Goal: Information Seeking & Learning: Learn about a topic

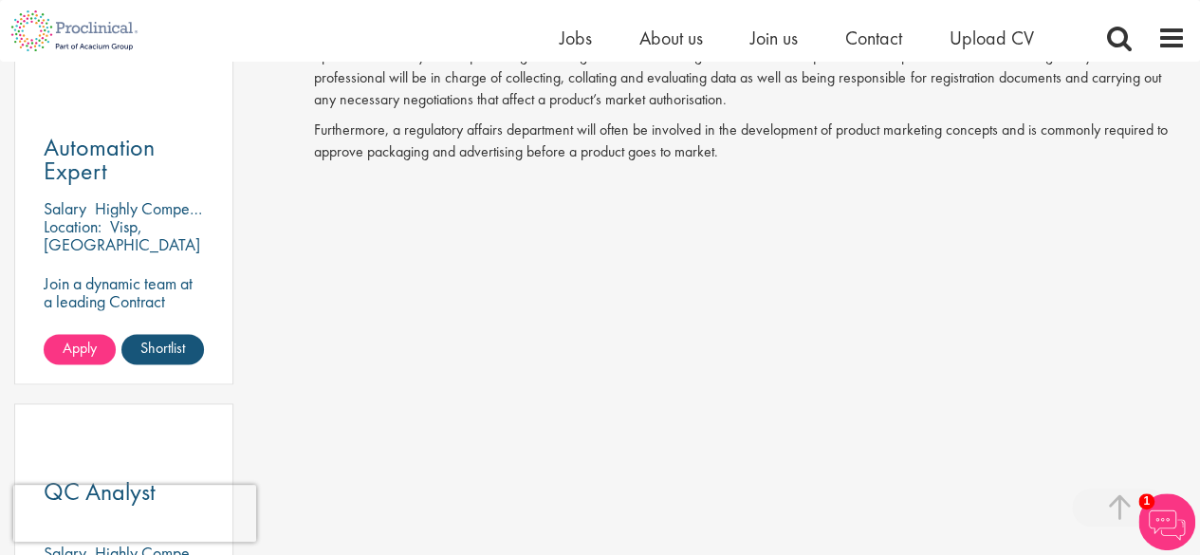
scroll to position [1115, 0]
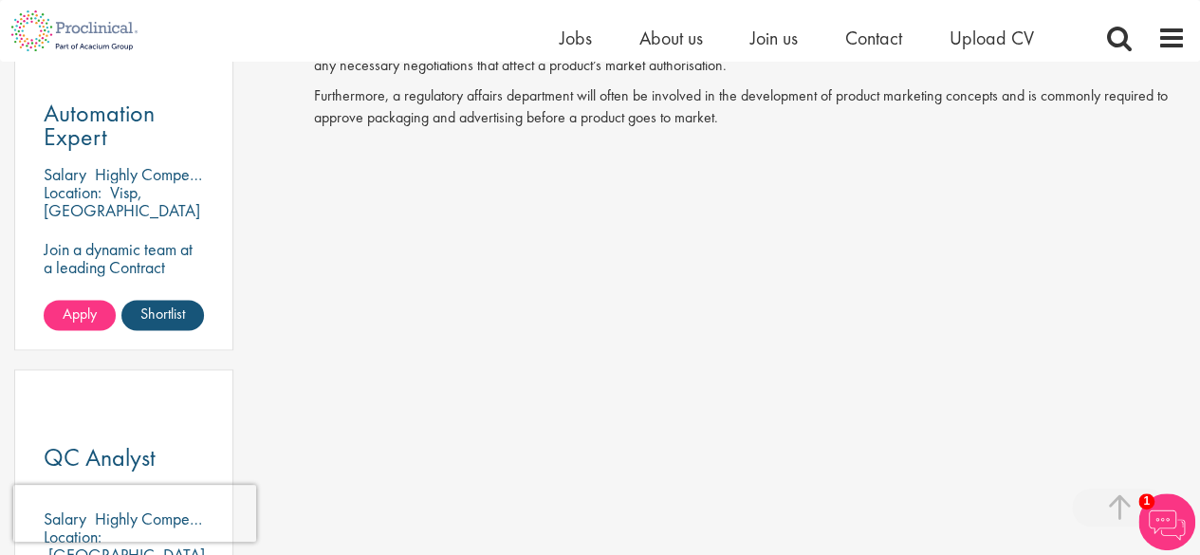
click at [1158, 196] on p at bounding box center [750, 350] width 872 height 424
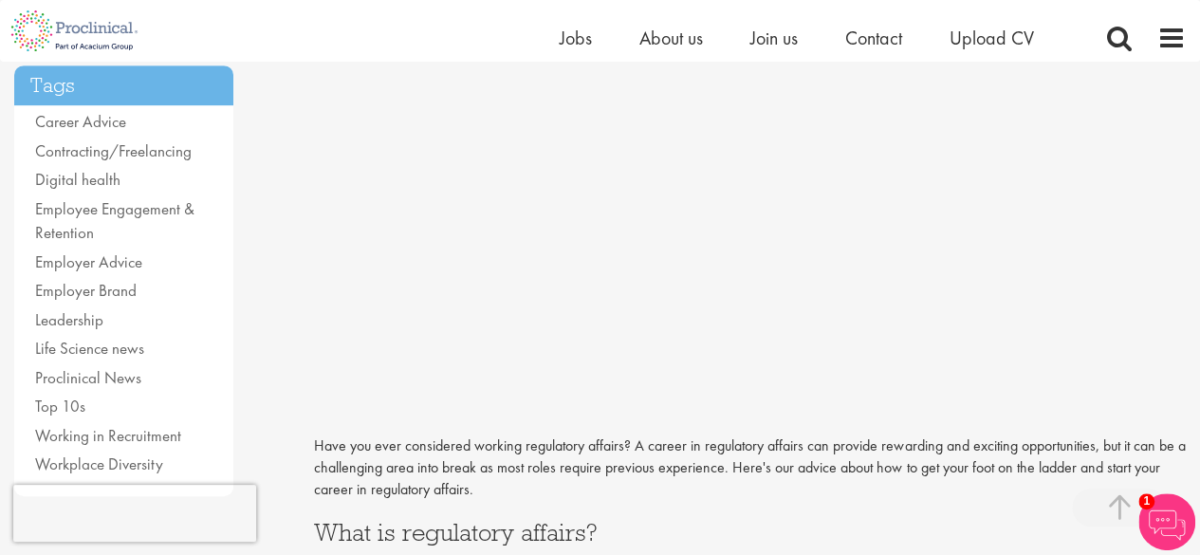
scroll to position [0, 0]
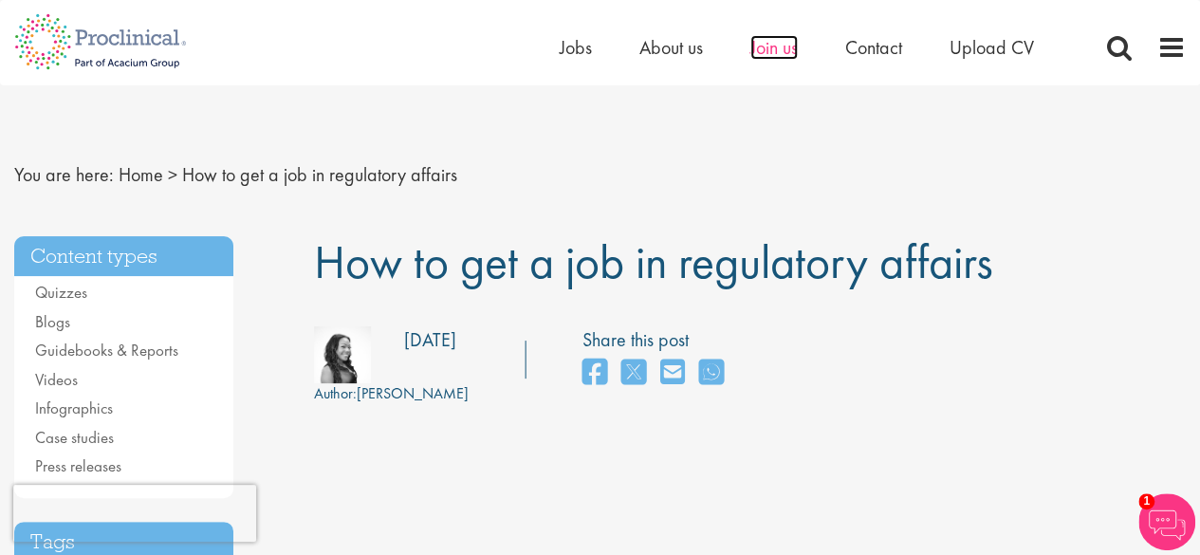
click at [791, 55] on span "Join us" at bounding box center [773, 47] width 47 height 25
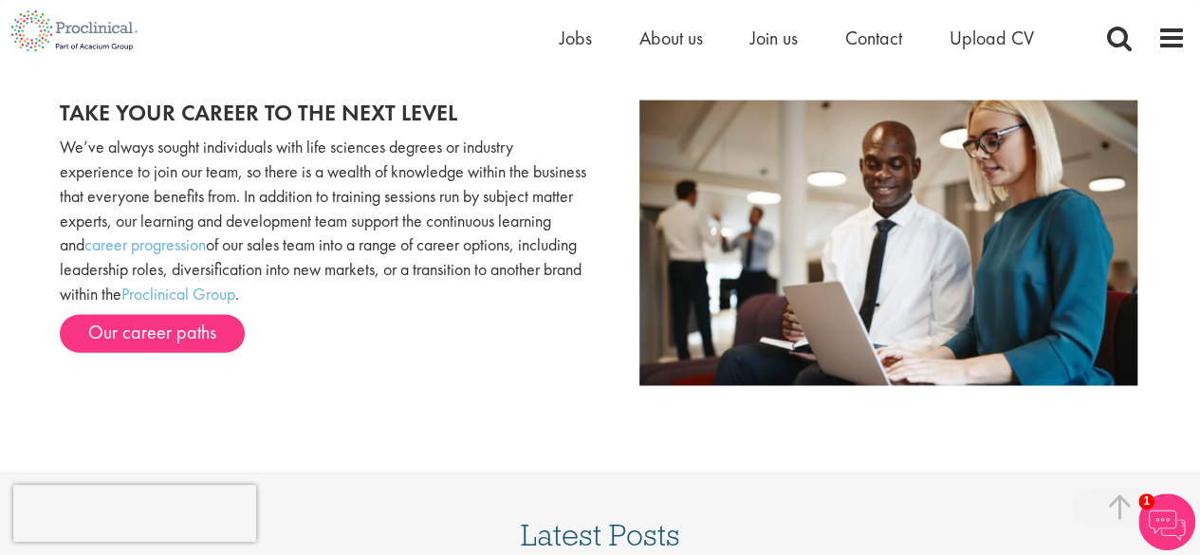
scroll to position [1923, 0]
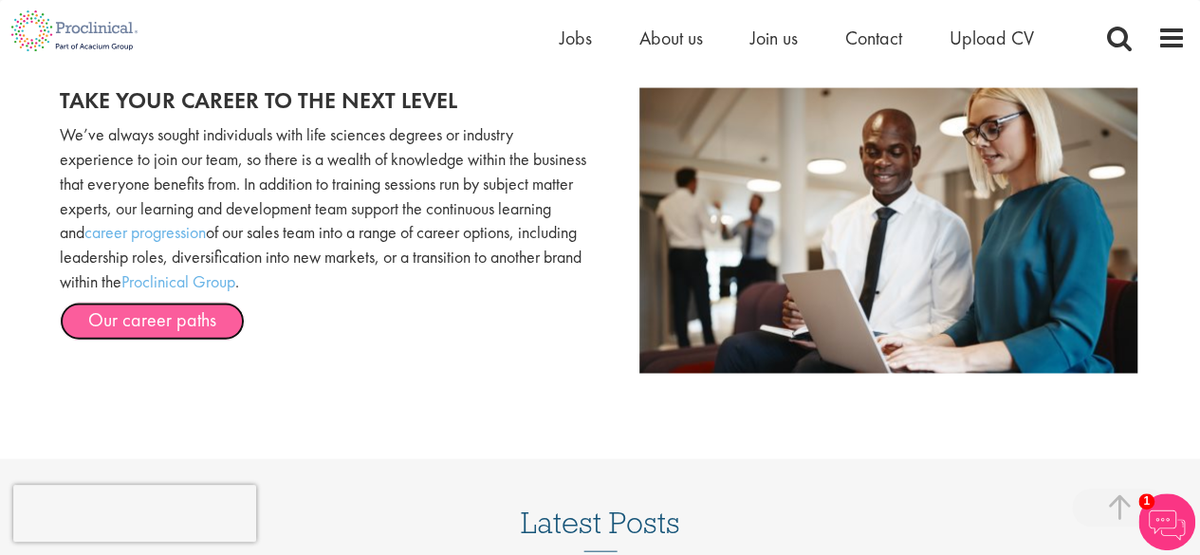
click at [176, 316] on link "Our career paths" at bounding box center [152, 322] width 185 height 38
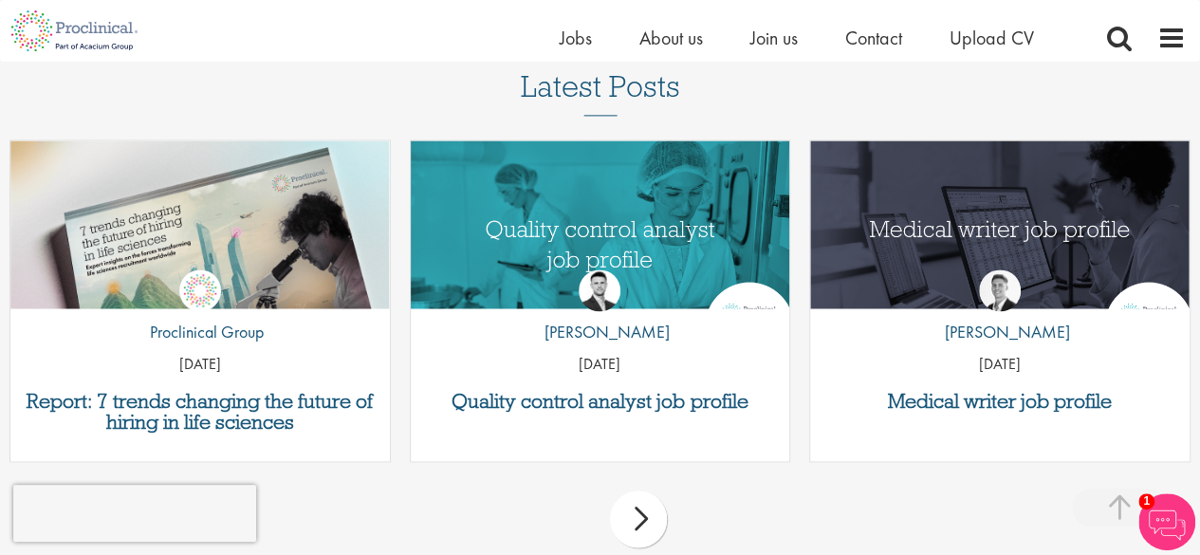
scroll to position [4800, 0]
